Goal: Task Accomplishment & Management: Manage account settings

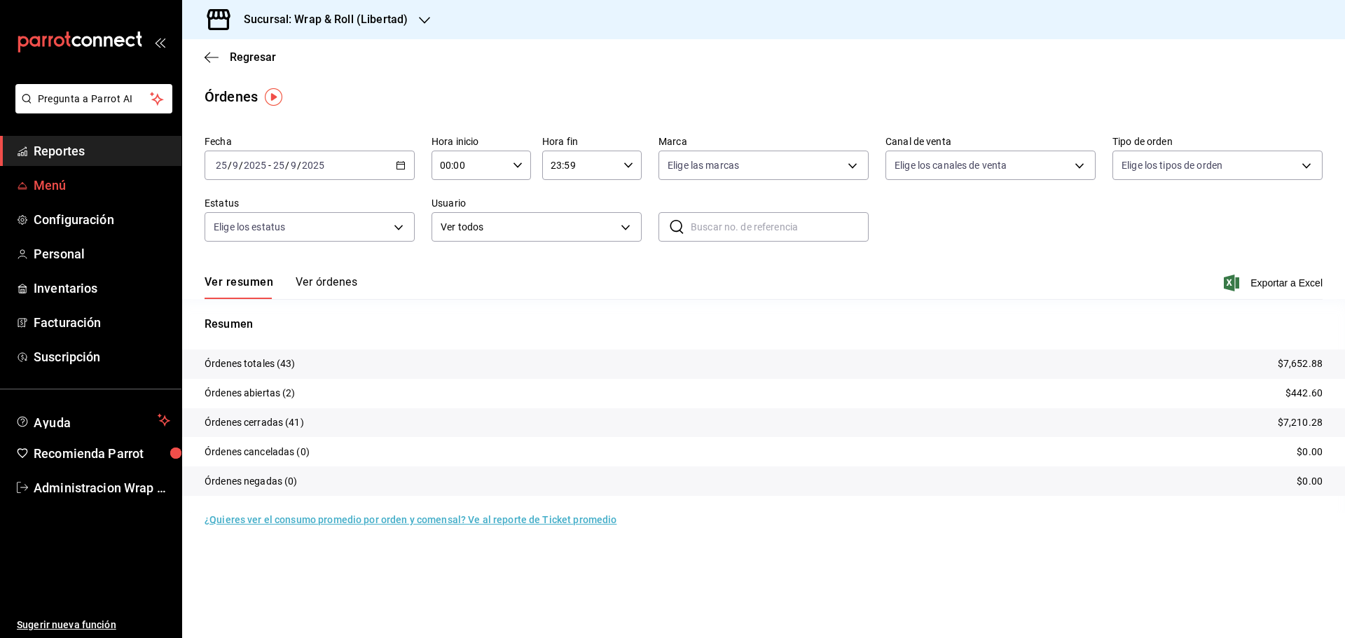
click at [40, 186] on span "Menú" at bounding box center [102, 185] width 137 height 19
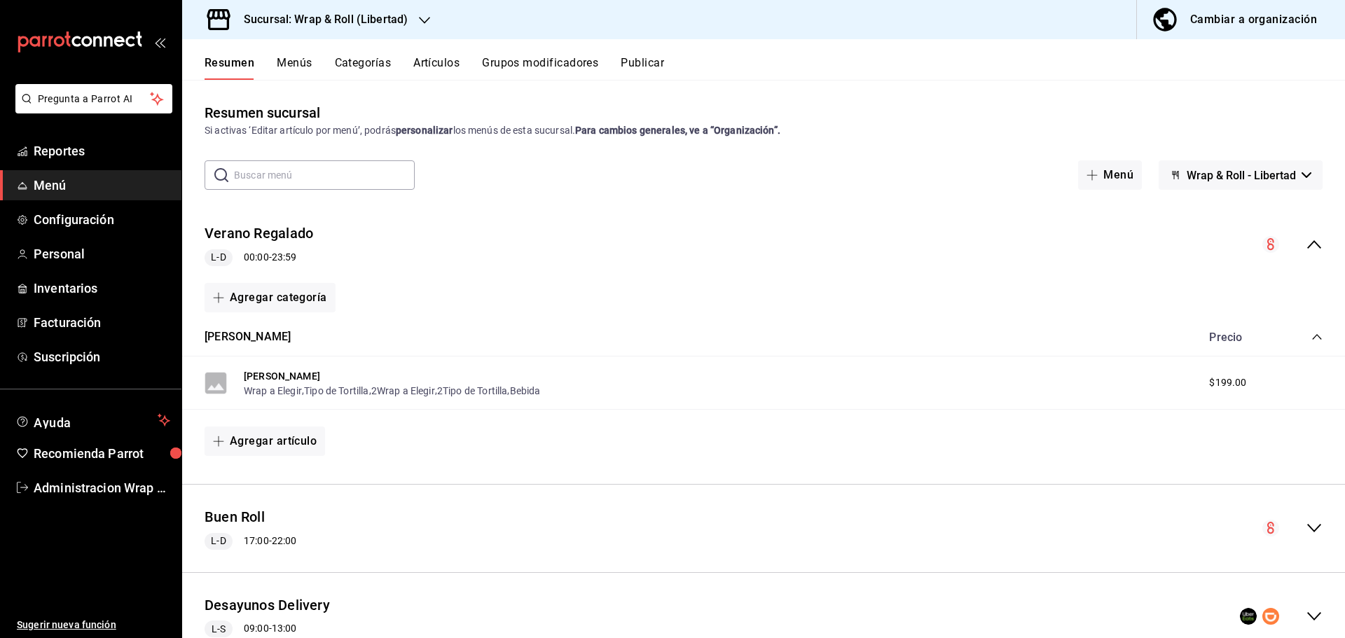
click at [1277, 15] on div "Cambiar a organización" at bounding box center [1253, 20] width 127 height 20
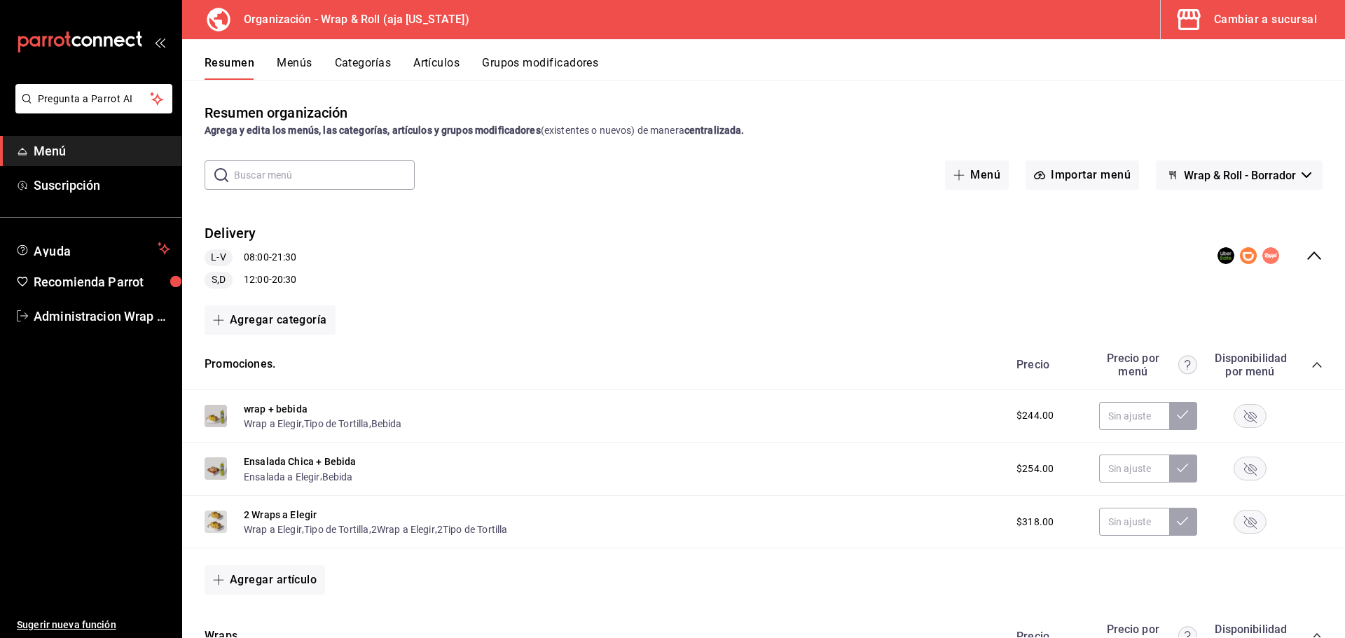
click at [428, 62] on button "Artículos" at bounding box center [436, 68] width 46 height 24
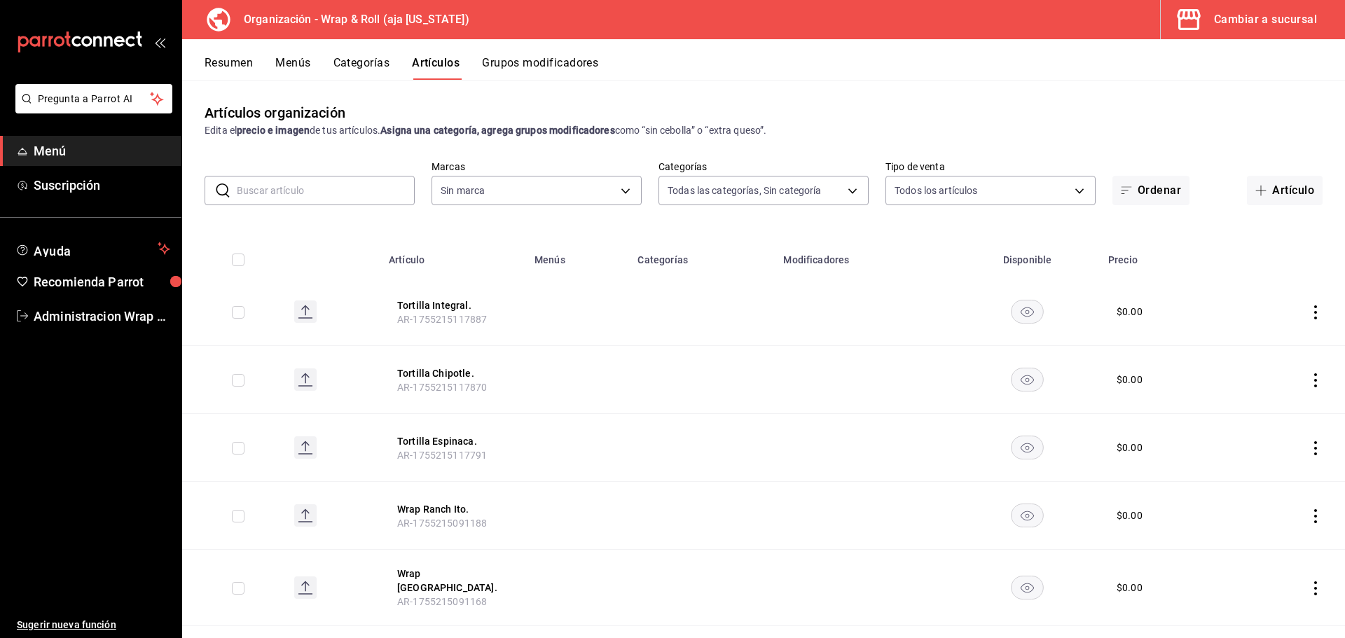
type input "c8697558-cd24-4312-bd1f-30d1598f05ce,f83ec4b0-b931-4386-b2ba-100cfd40d3e9,2ea4e…"
type input "3a4fe021-41fc-46df-8e55-94c4290f1a26"
click at [343, 69] on button "Categorías" at bounding box center [361, 68] width 57 height 24
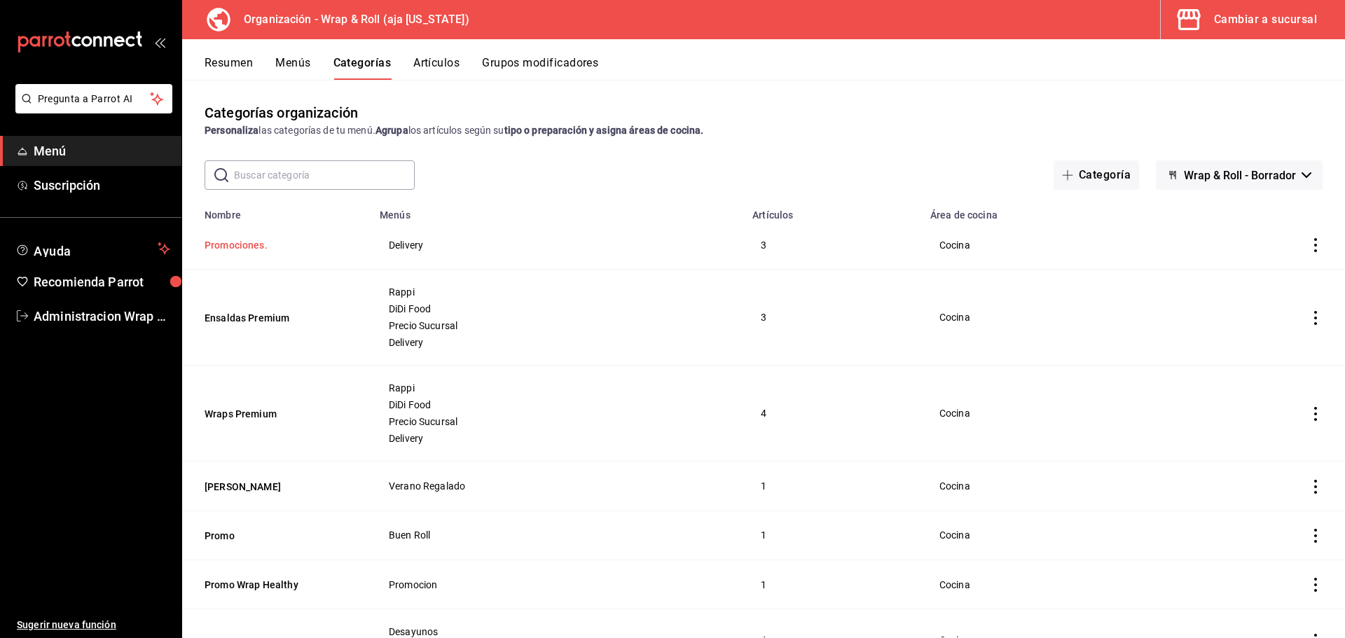
click at [229, 246] on button "Promociones." at bounding box center [274, 245] width 140 height 14
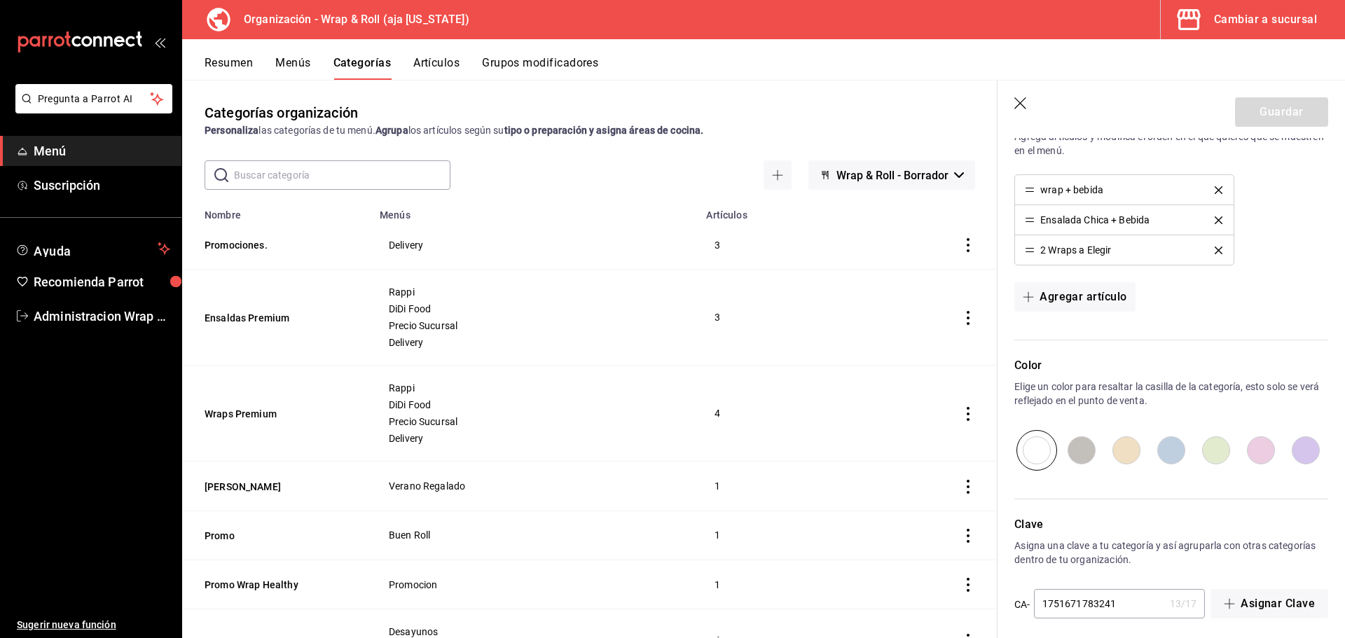
scroll to position [574, 0]
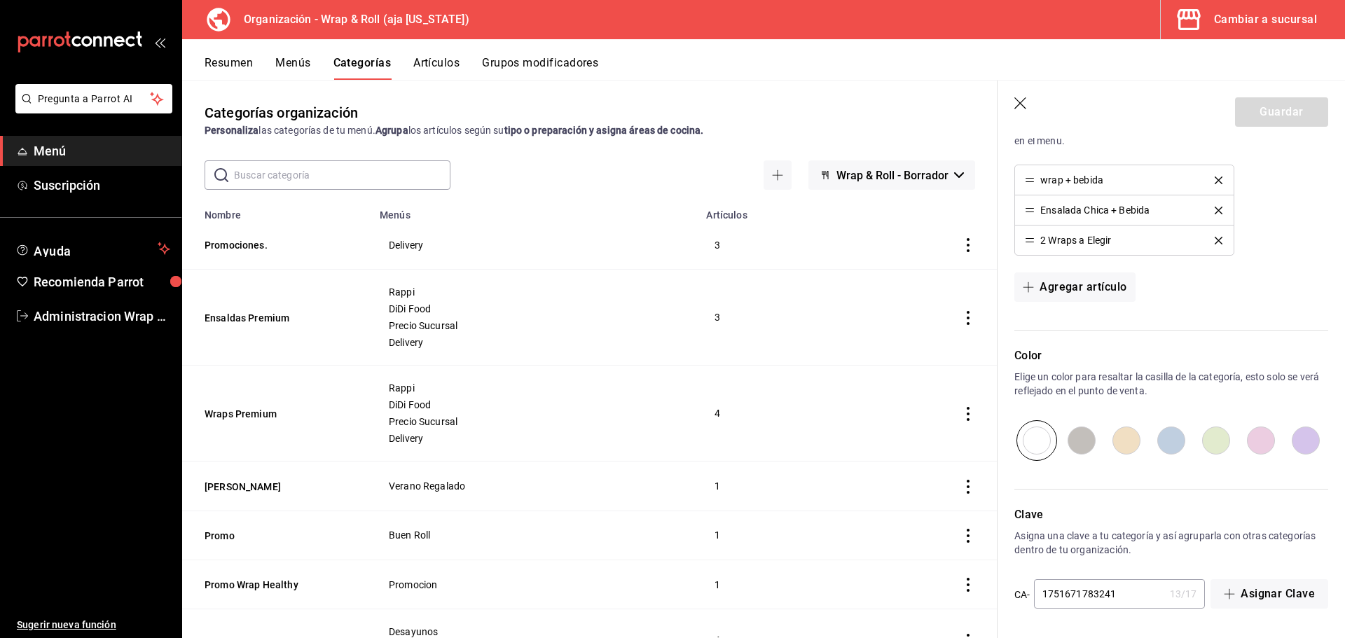
click at [233, 66] on button "Resumen" at bounding box center [228, 68] width 48 height 24
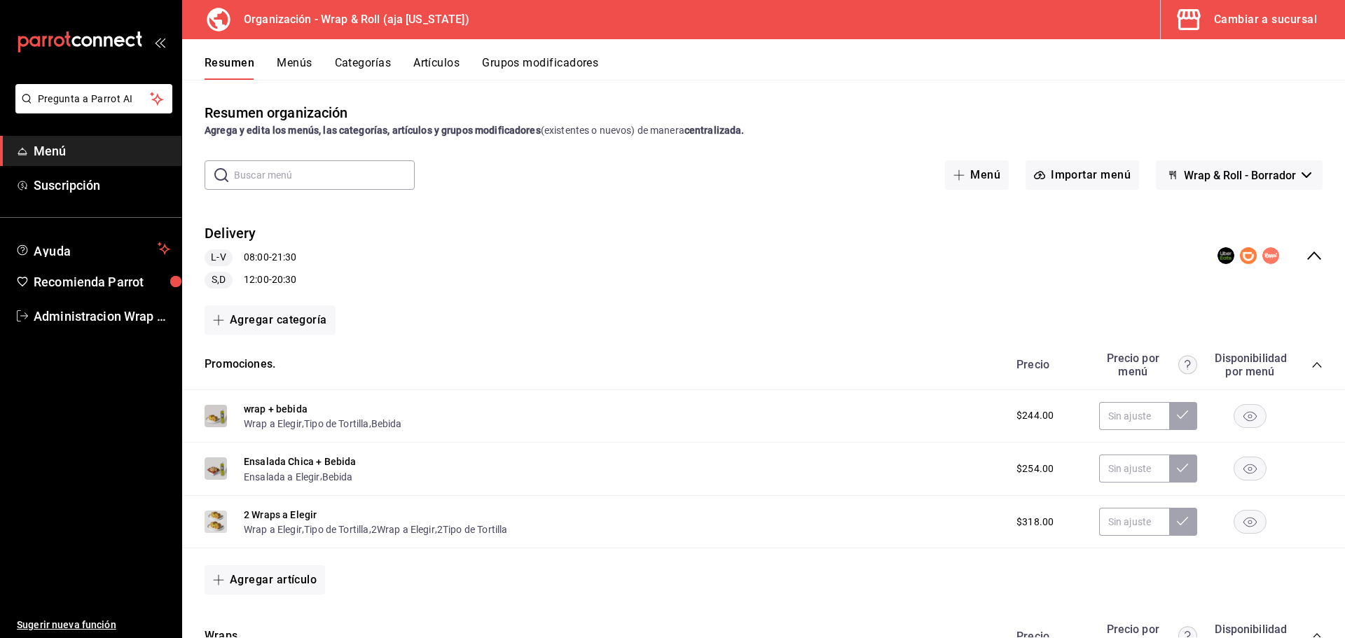
click at [440, 57] on button "Artículos" at bounding box center [436, 68] width 46 height 24
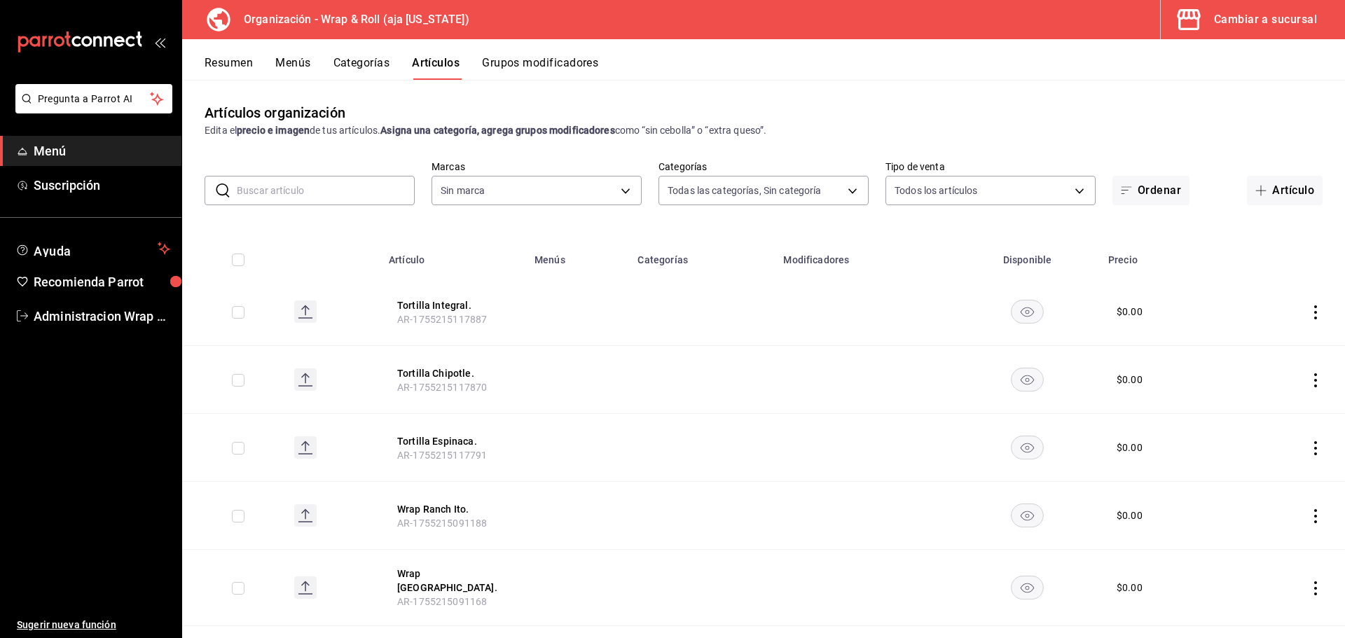
type input "c8697558-cd24-4312-bd1f-30d1598f05ce,f83ec4b0-b931-4386-b2ba-100cfd40d3e9,2ea4e…"
type input "3a4fe021-41fc-46df-8e55-94c4290f1a26"
click at [307, 59] on button "Menús" at bounding box center [292, 68] width 35 height 24
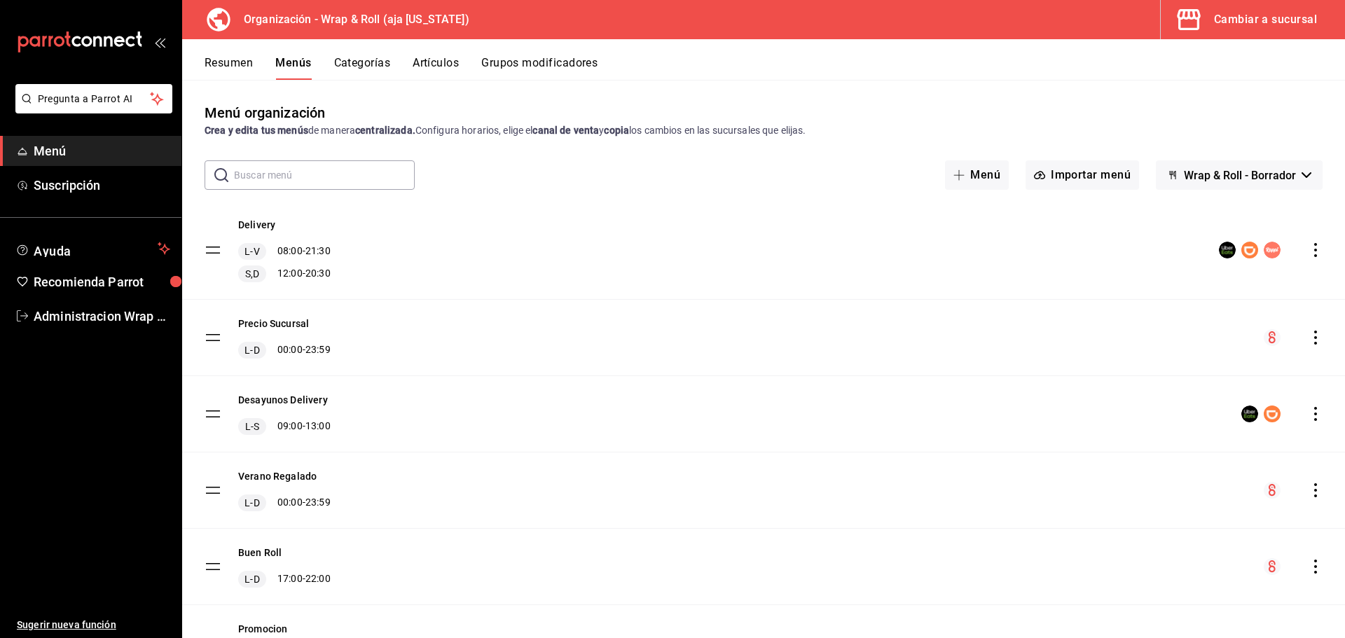
click at [358, 68] on button "Categorías" at bounding box center [362, 68] width 57 height 24
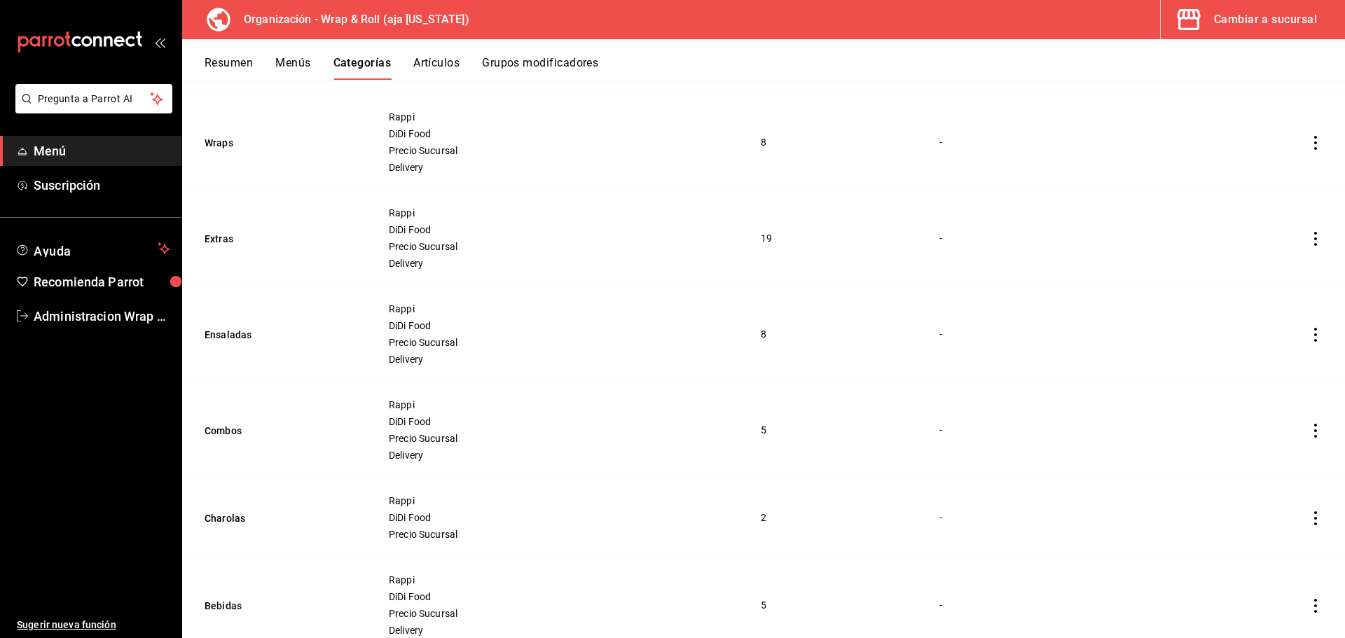
scroll to position [630, 0]
click at [215, 423] on button "Combos" at bounding box center [274, 426] width 140 height 14
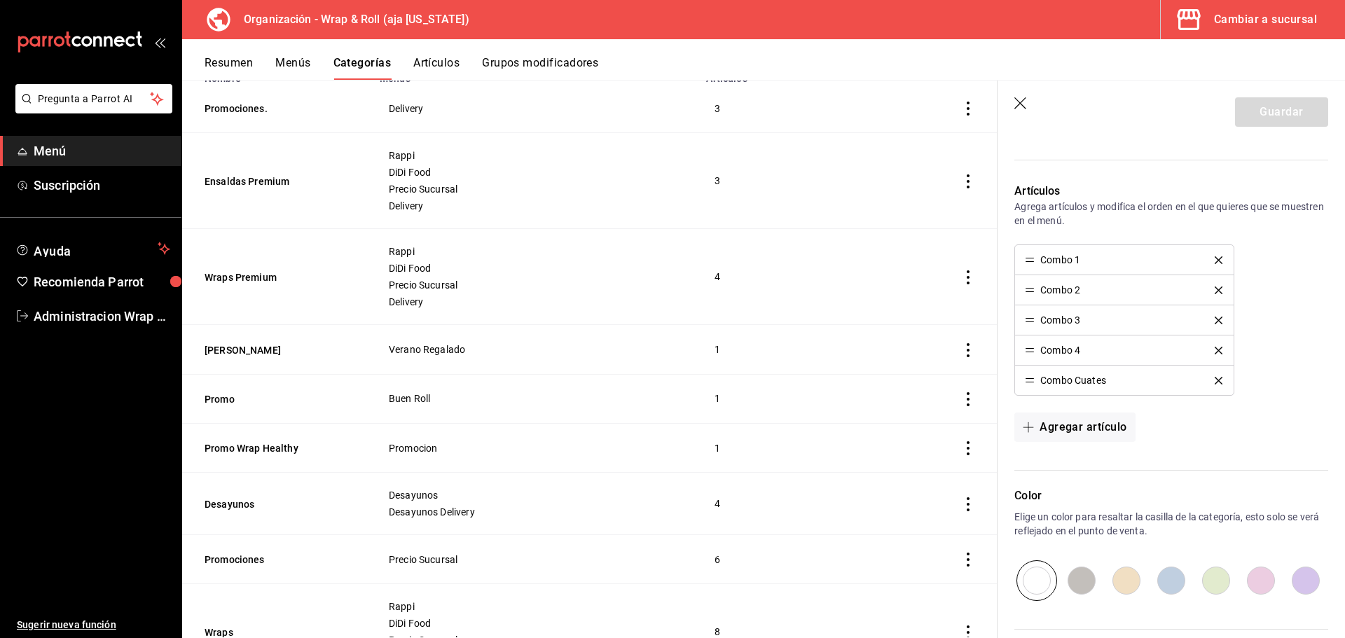
scroll to position [112, 0]
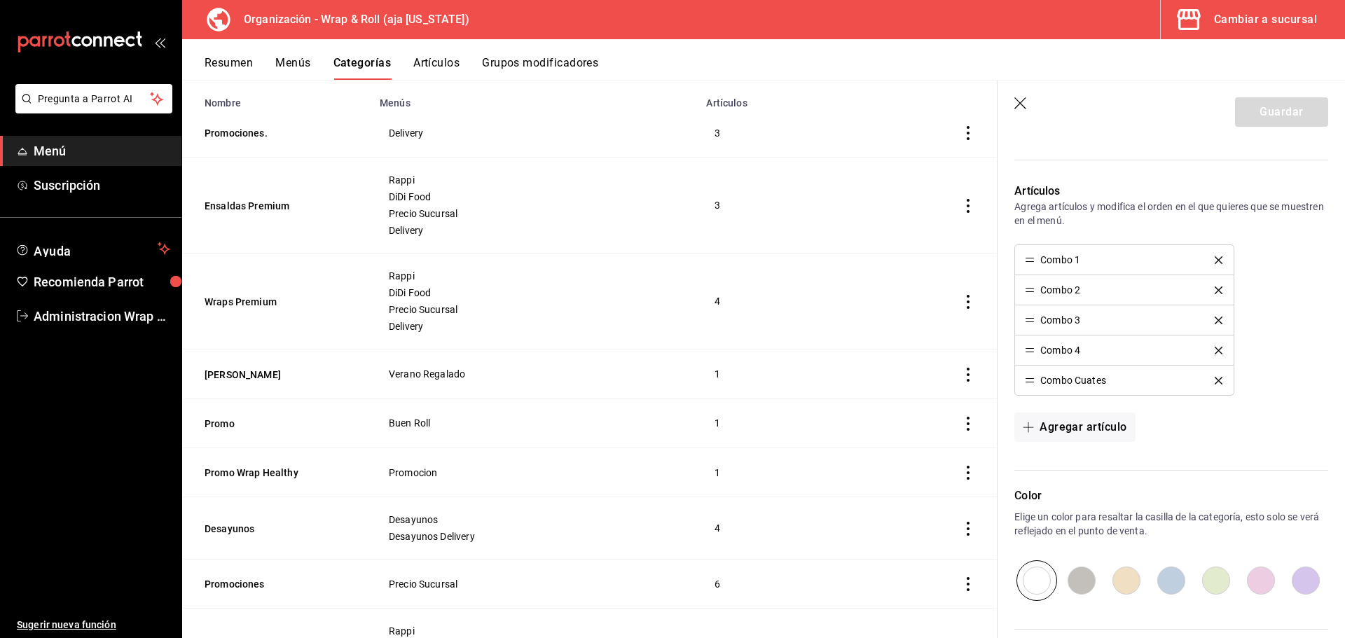
click at [588, 63] on button "Grupos modificadores" at bounding box center [540, 68] width 116 height 24
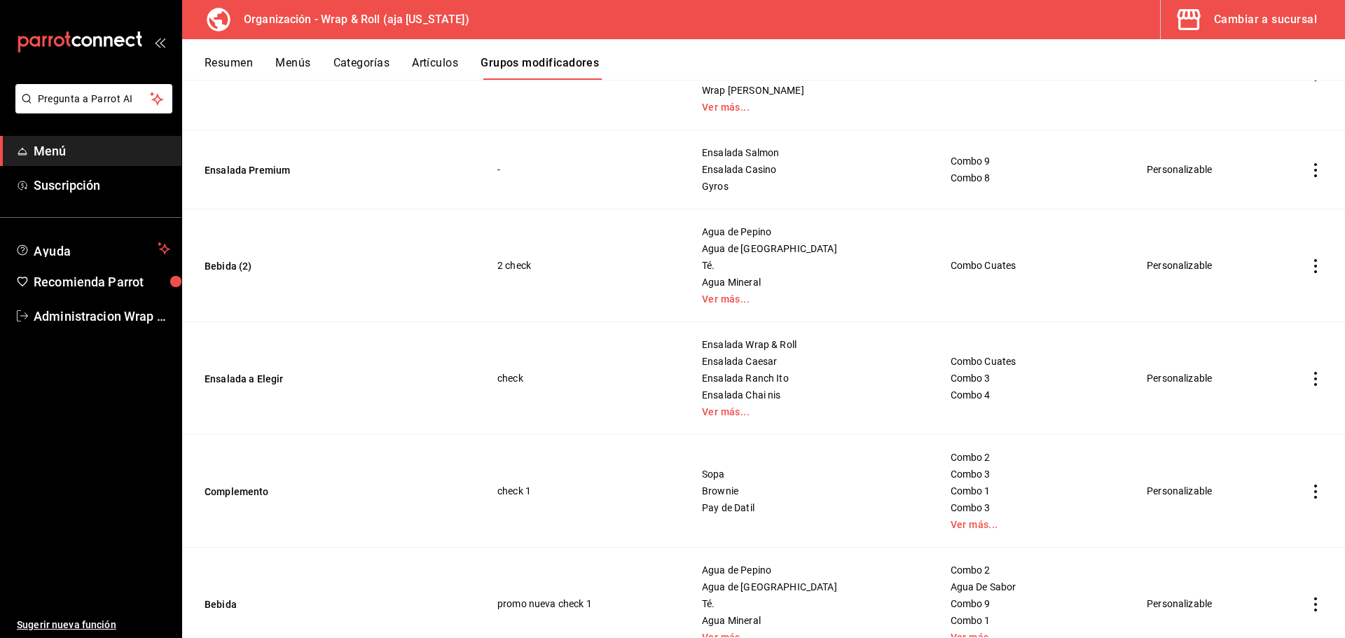
scroll to position [3041, 0]
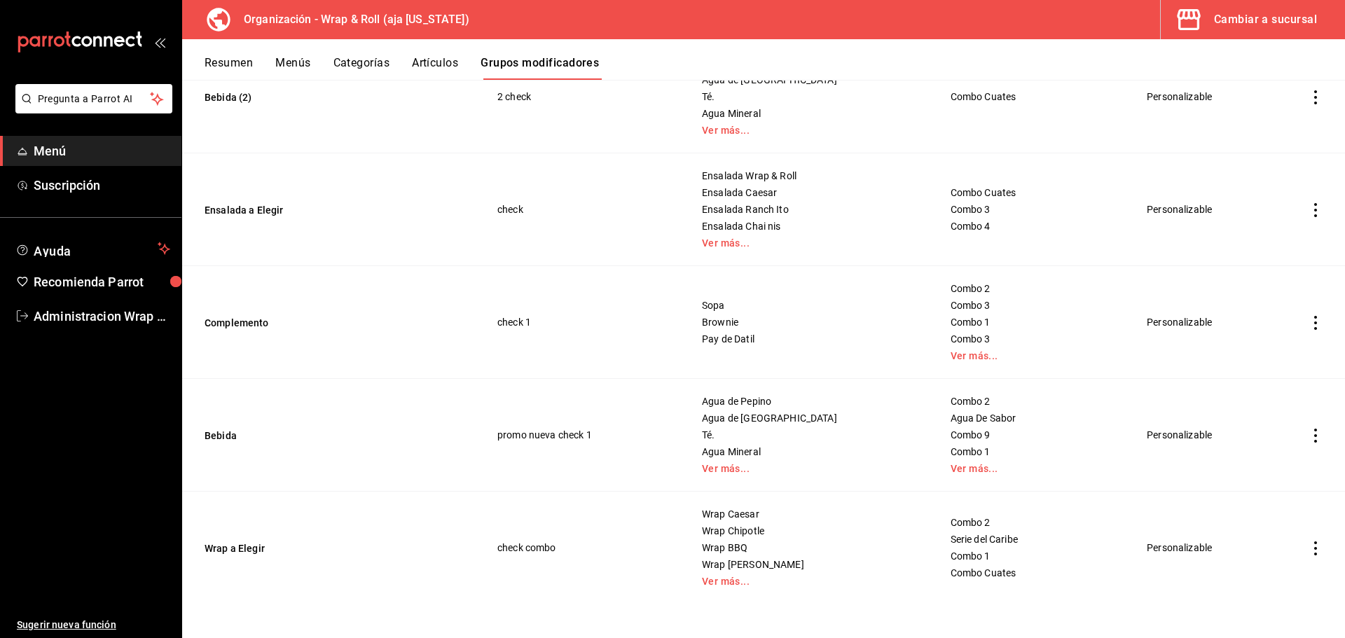
click at [422, 57] on button "Artículos" at bounding box center [435, 68] width 46 height 24
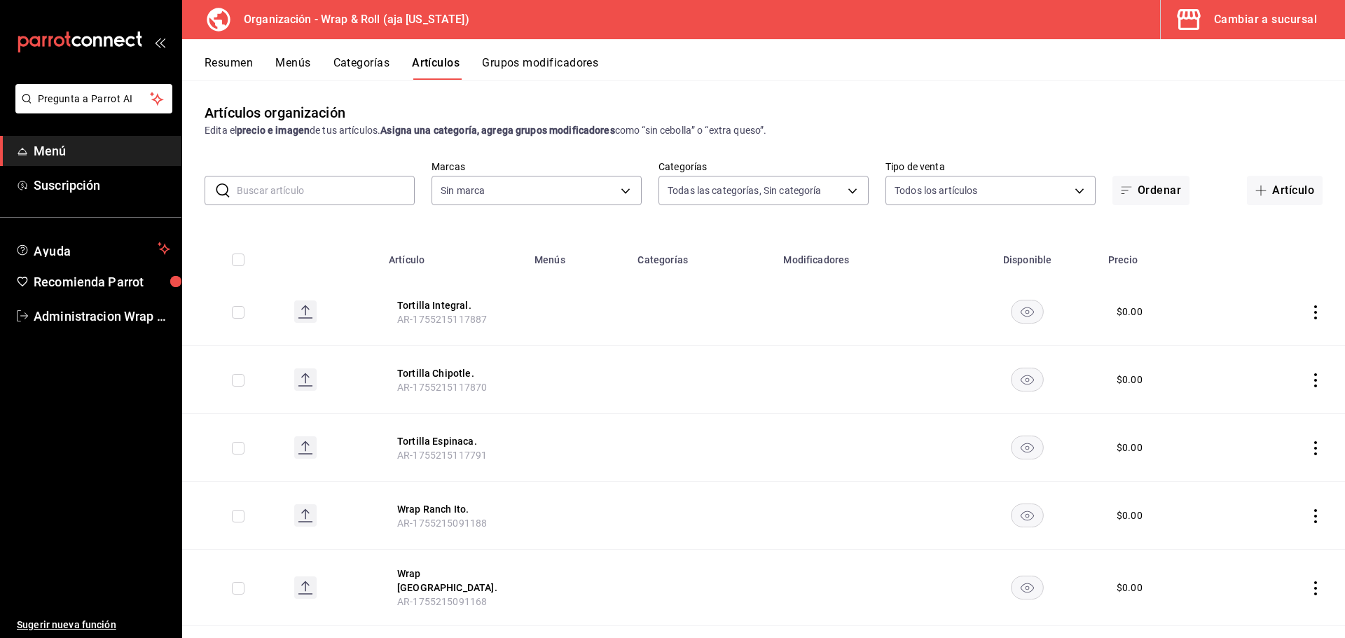
type input "c8697558-cd24-4312-bd1f-30d1598f05ce,f83ec4b0-b931-4386-b2ba-100cfd40d3e9,2ea4e…"
type input "3a4fe021-41fc-46df-8e55-94c4290f1a26"
click at [351, 65] on button "Categorías" at bounding box center [361, 68] width 57 height 24
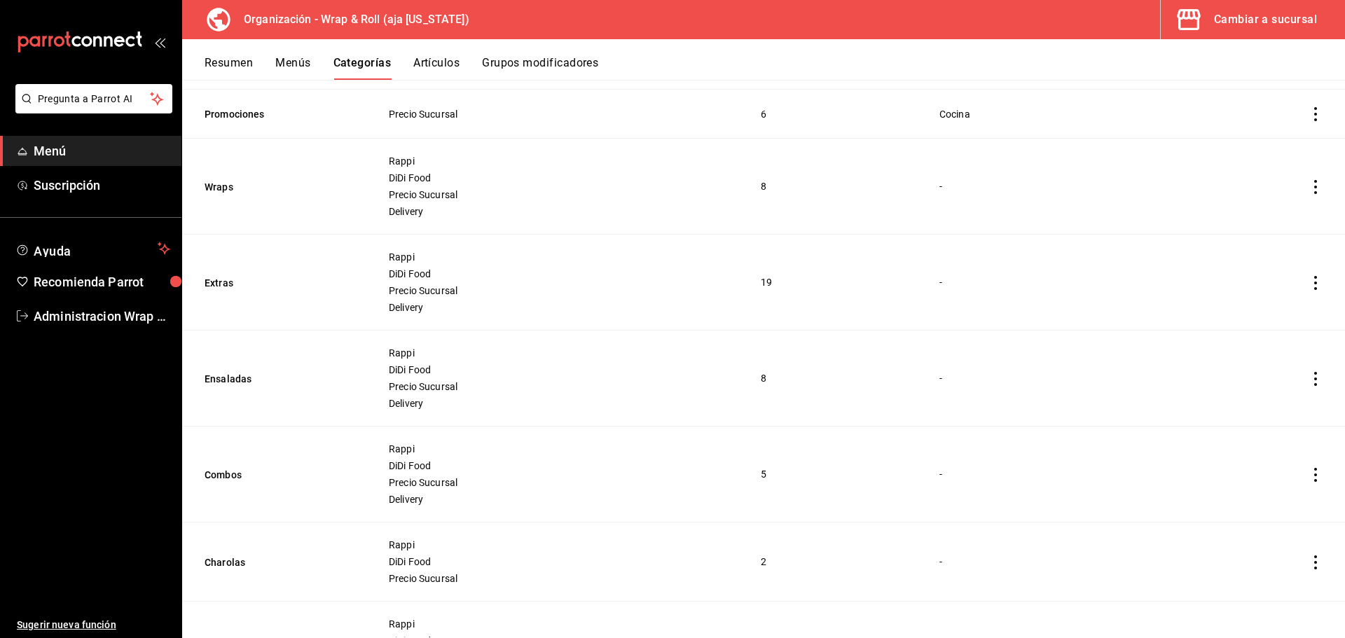
scroll to position [672, 0]
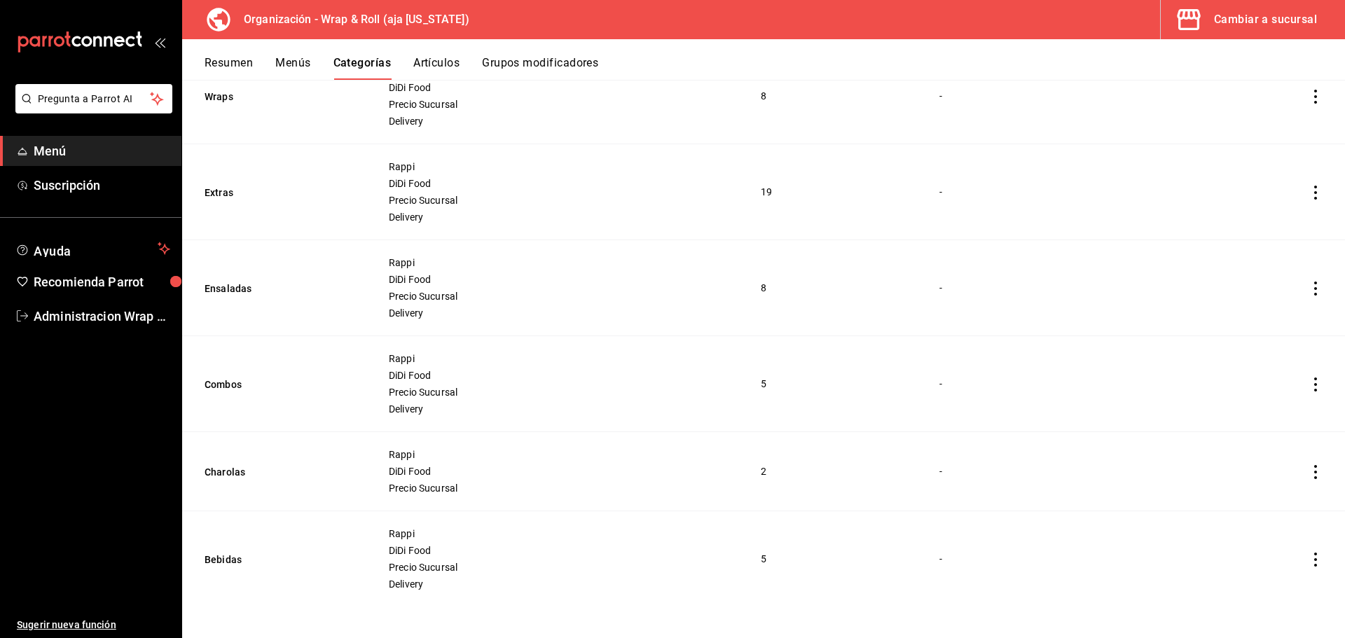
click at [1314, 377] on icon "actions" at bounding box center [1315, 384] width 3 height 14
click at [1338, 426] on div at bounding box center [672, 319] width 1345 height 638
click at [300, 58] on button "Menús" at bounding box center [292, 68] width 35 height 24
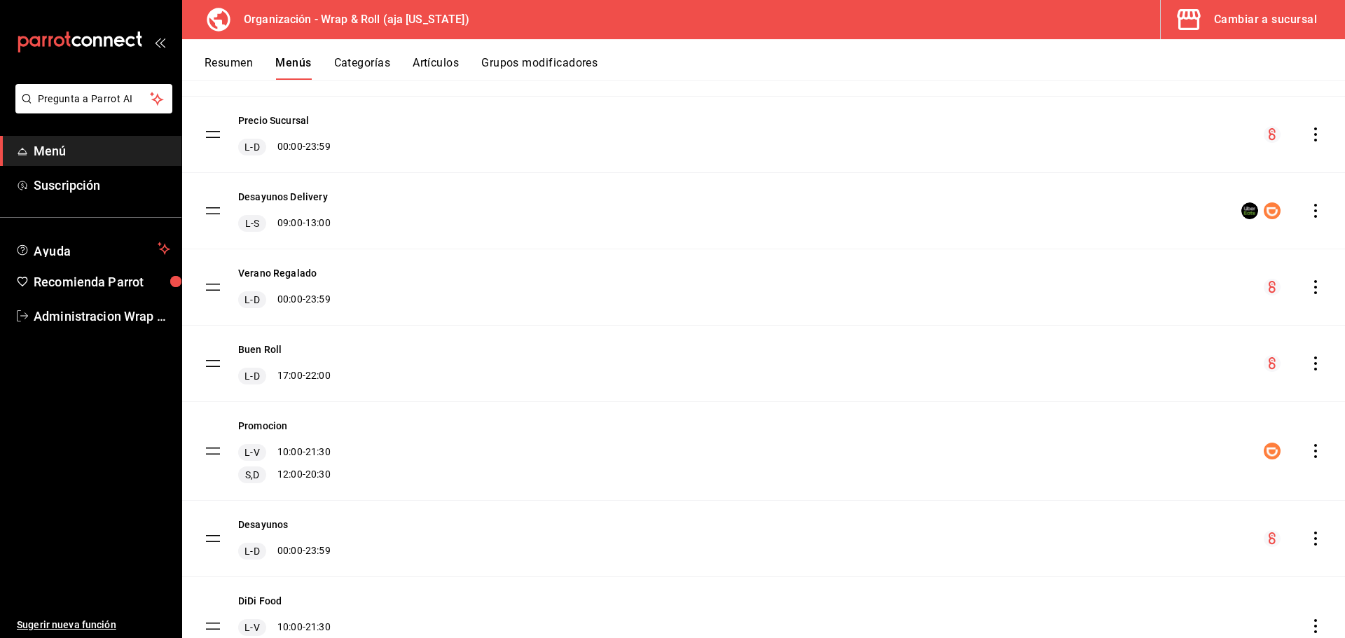
scroll to position [380, 0]
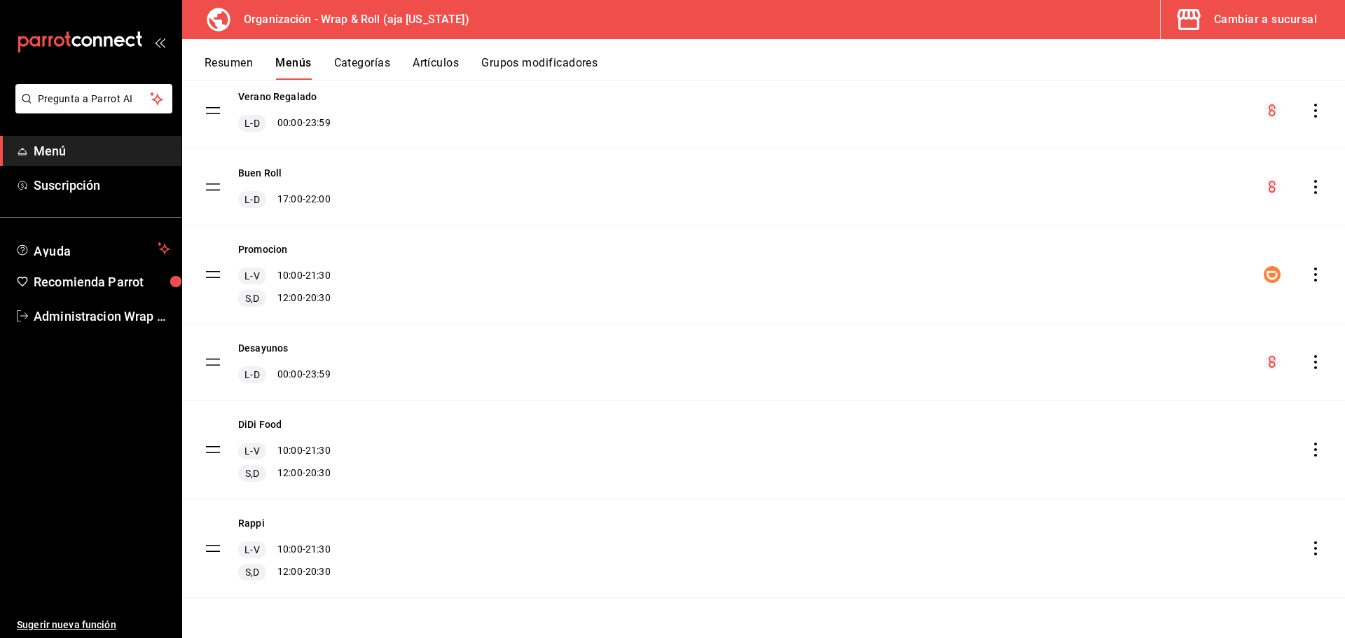
click at [239, 64] on button "Resumen" at bounding box center [228, 68] width 48 height 24
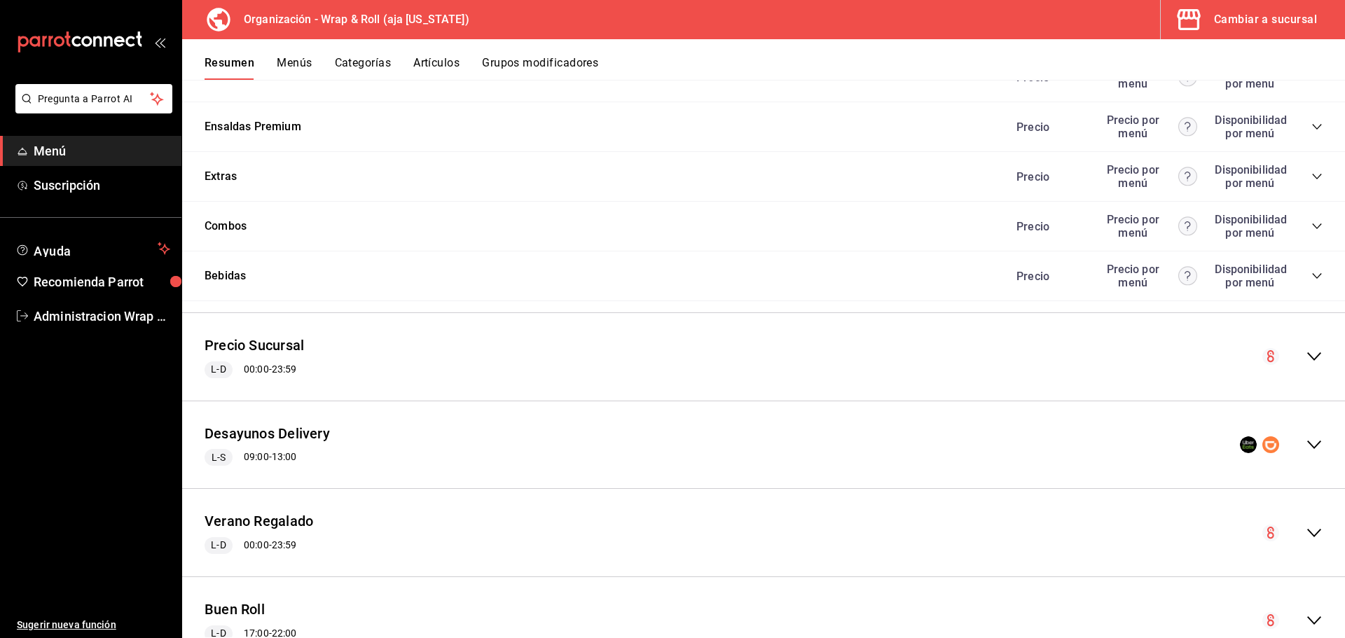
scroll to position [1120, 0]
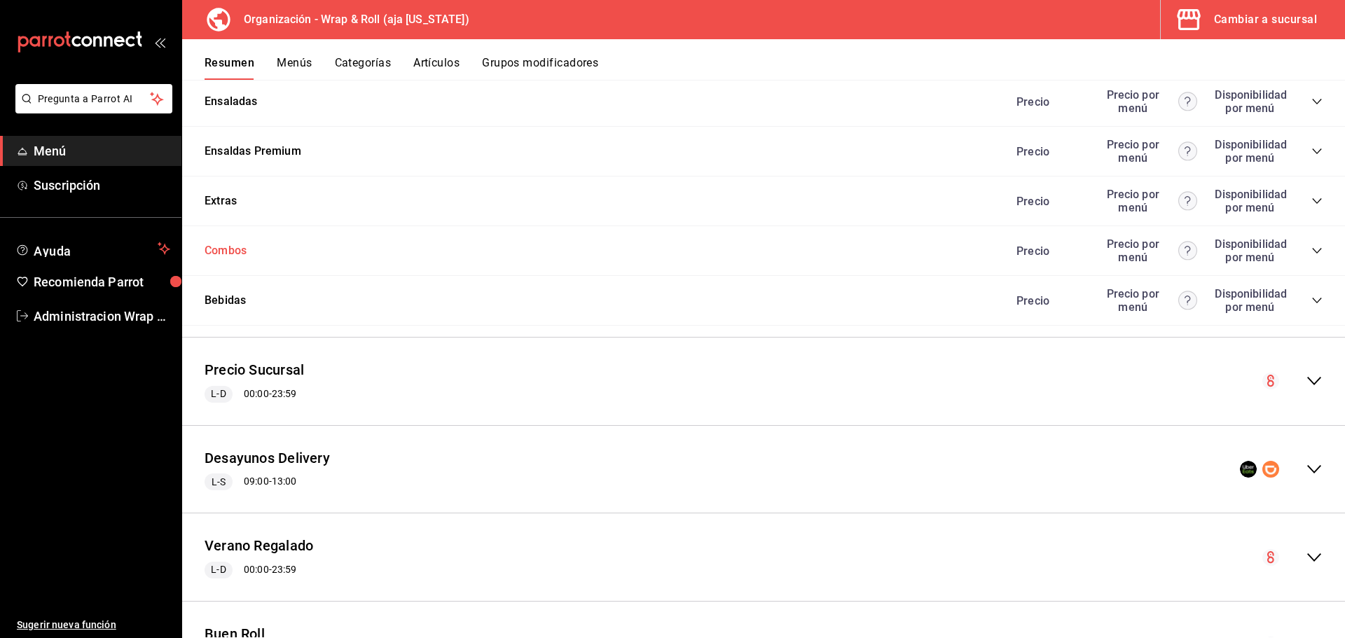
click at [237, 251] on button "Combos" at bounding box center [225, 251] width 42 height 16
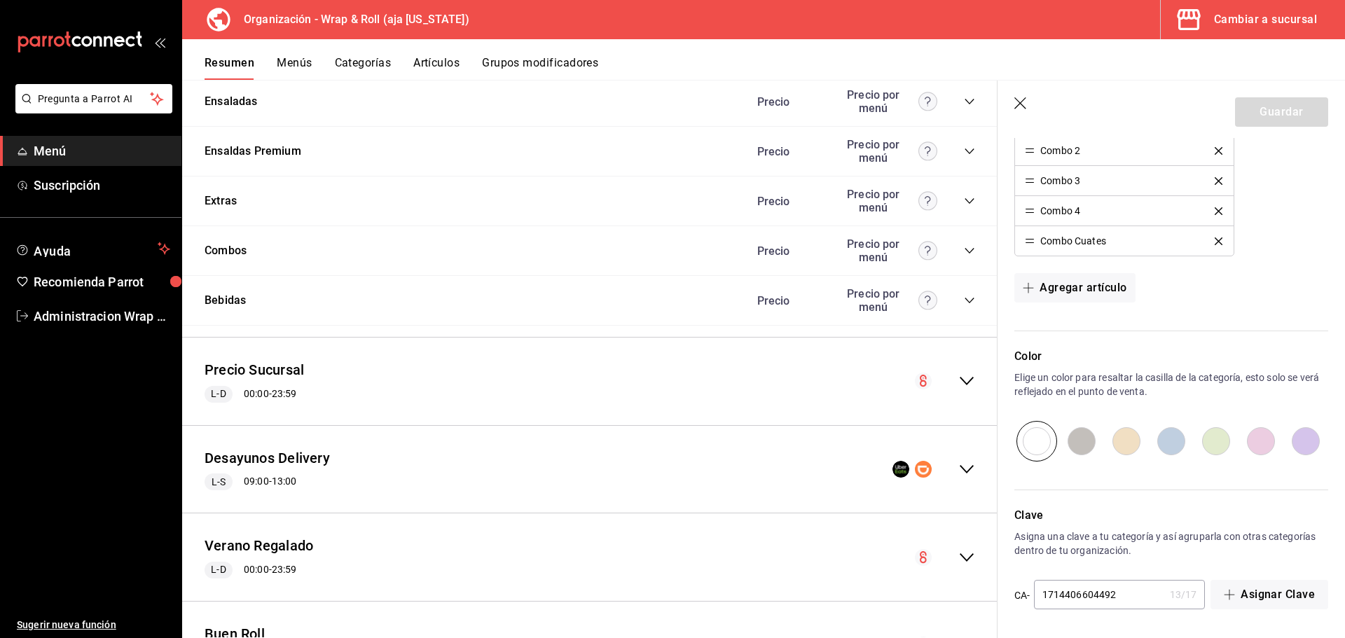
scroll to position [634, 0]
